Goal: Task Accomplishment & Management: Use online tool/utility

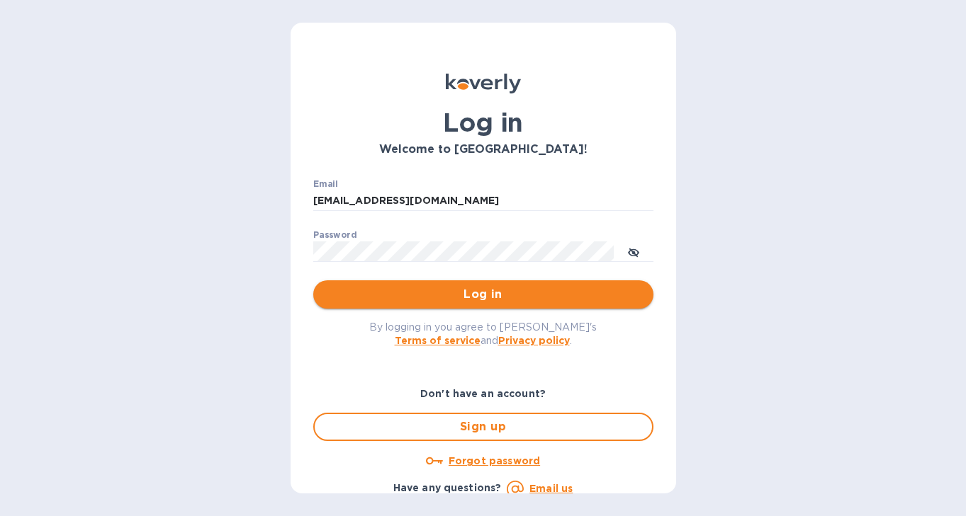
click at [482, 301] on span "Log in" at bounding box center [482, 294] width 317 height 17
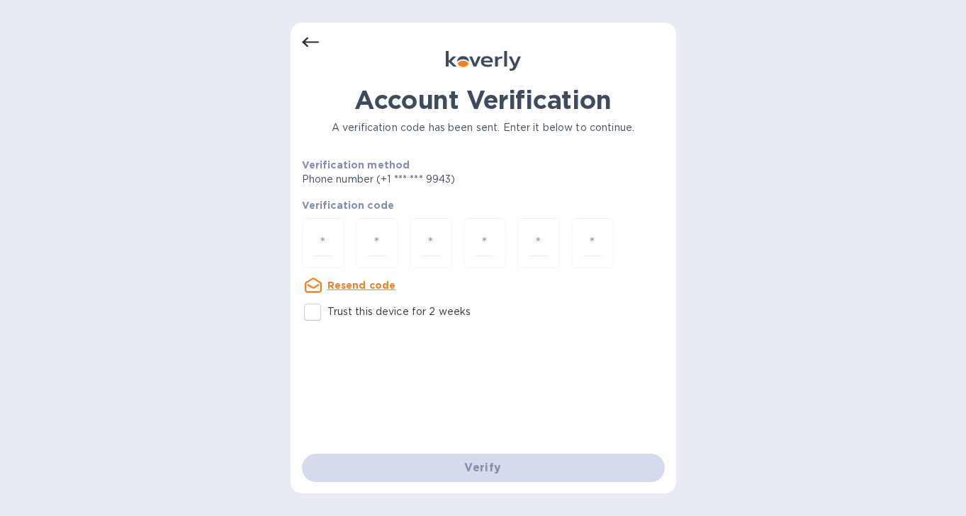
click at [310, 318] on input "Trust this device for 2 weeks" at bounding box center [313, 313] width 30 height 30
checkbox input "true"
click at [323, 232] on input "number" at bounding box center [323, 243] width 18 height 26
type input "9"
type input "3"
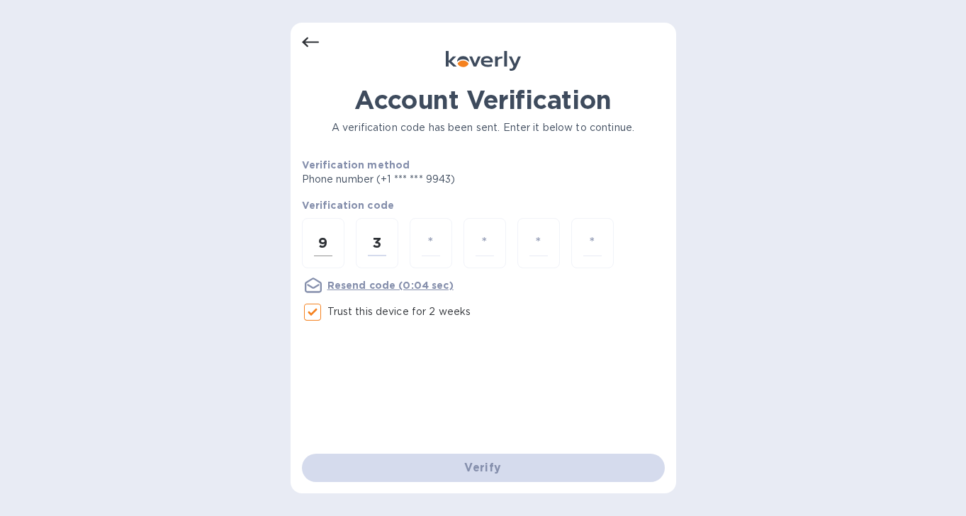
type input "8"
type input "2"
type input "5"
type input "7"
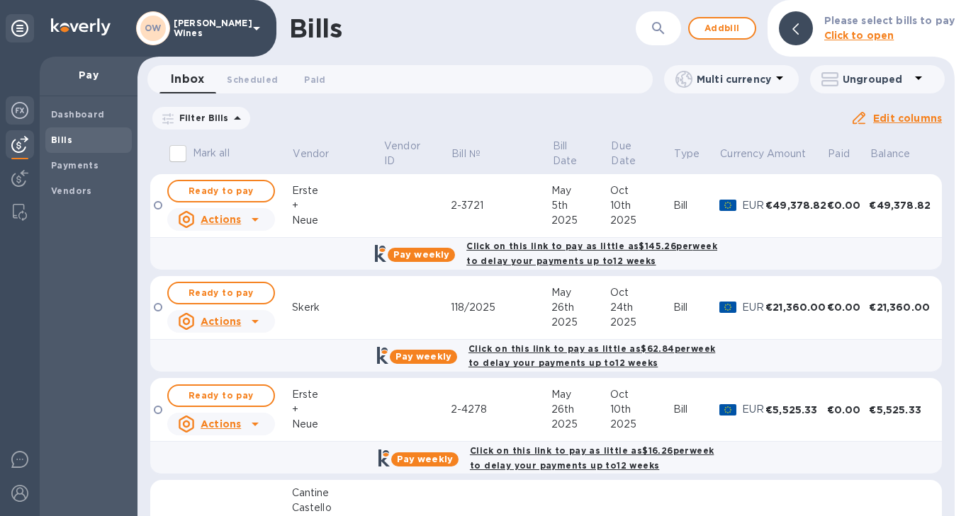
click at [18, 118] on img at bounding box center [19, 110] width 17 height 17
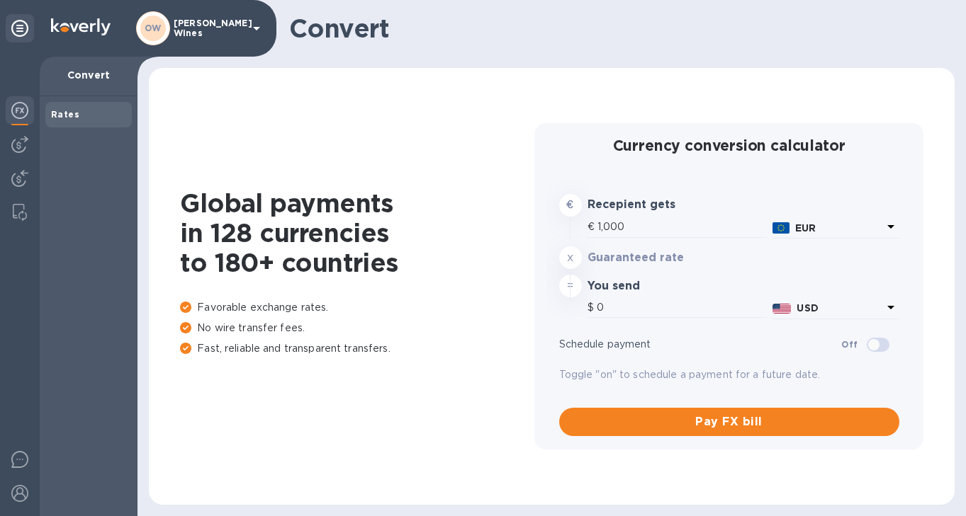
type input "1,176.7"
